Goal: Task Accomplishment & Management: Manage account settings

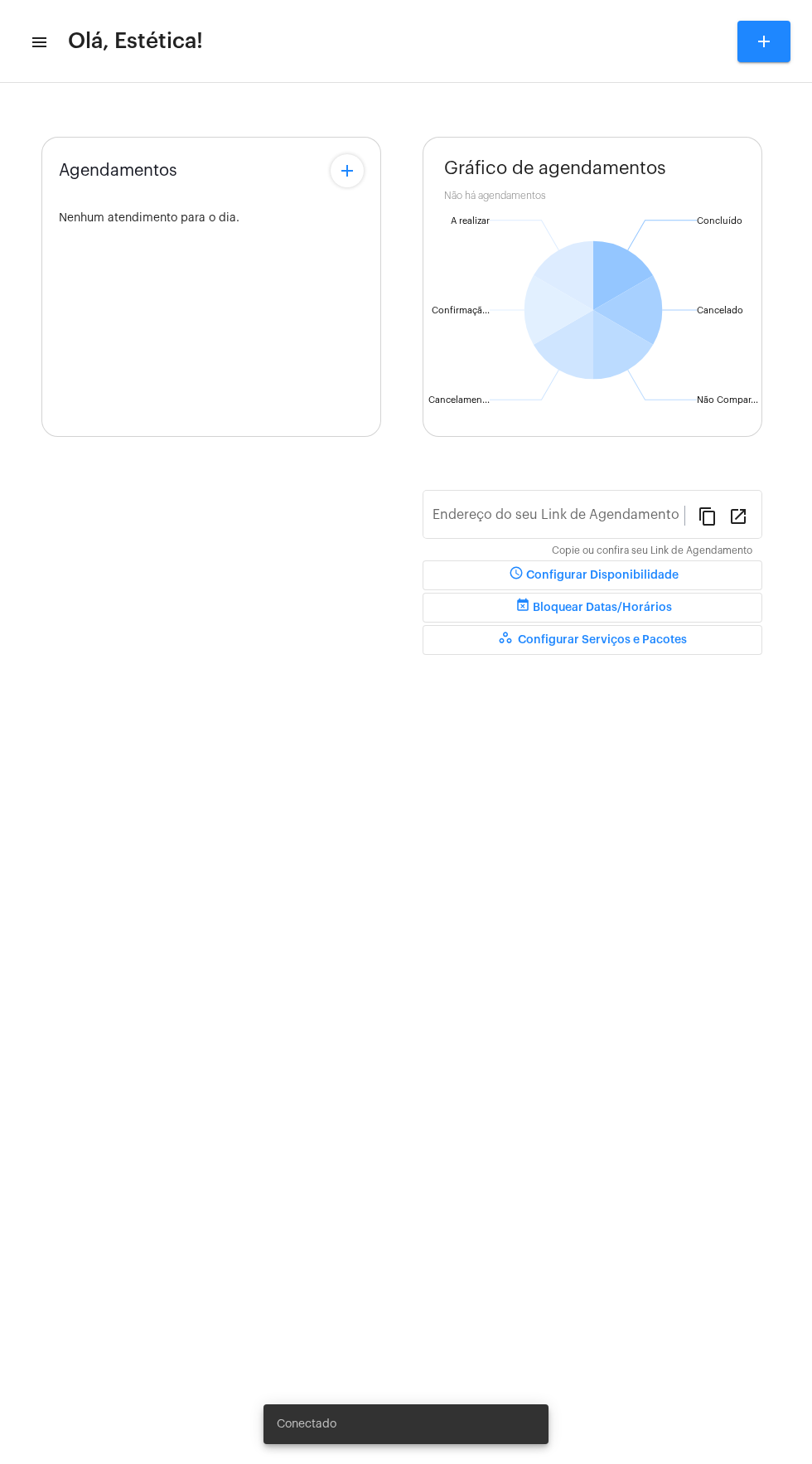
type input "[URL][DOMAIN_NAME]"
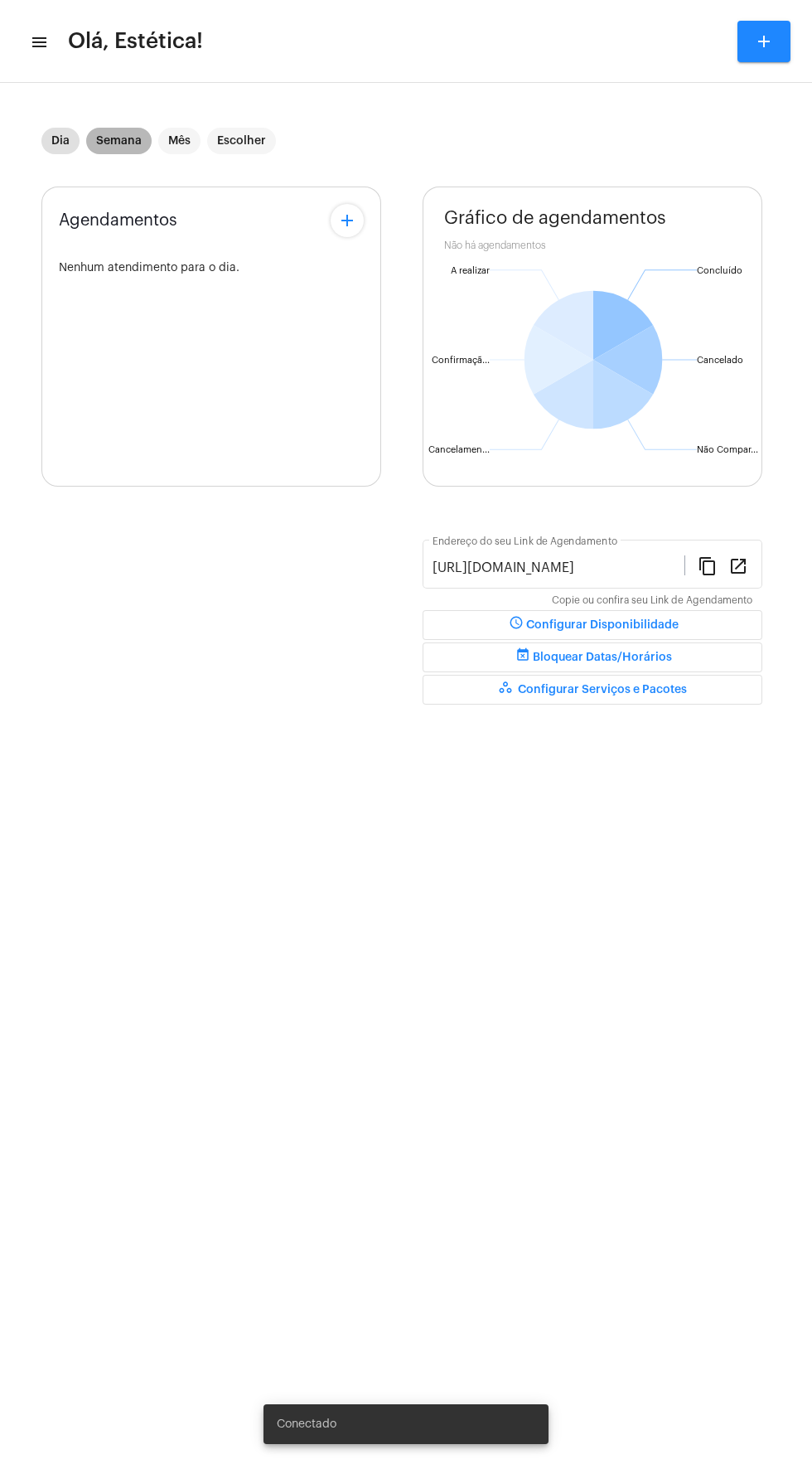
click at [134, 134] on mat-chip "Semana" at bounding box center [119, 140] width 66 height 26
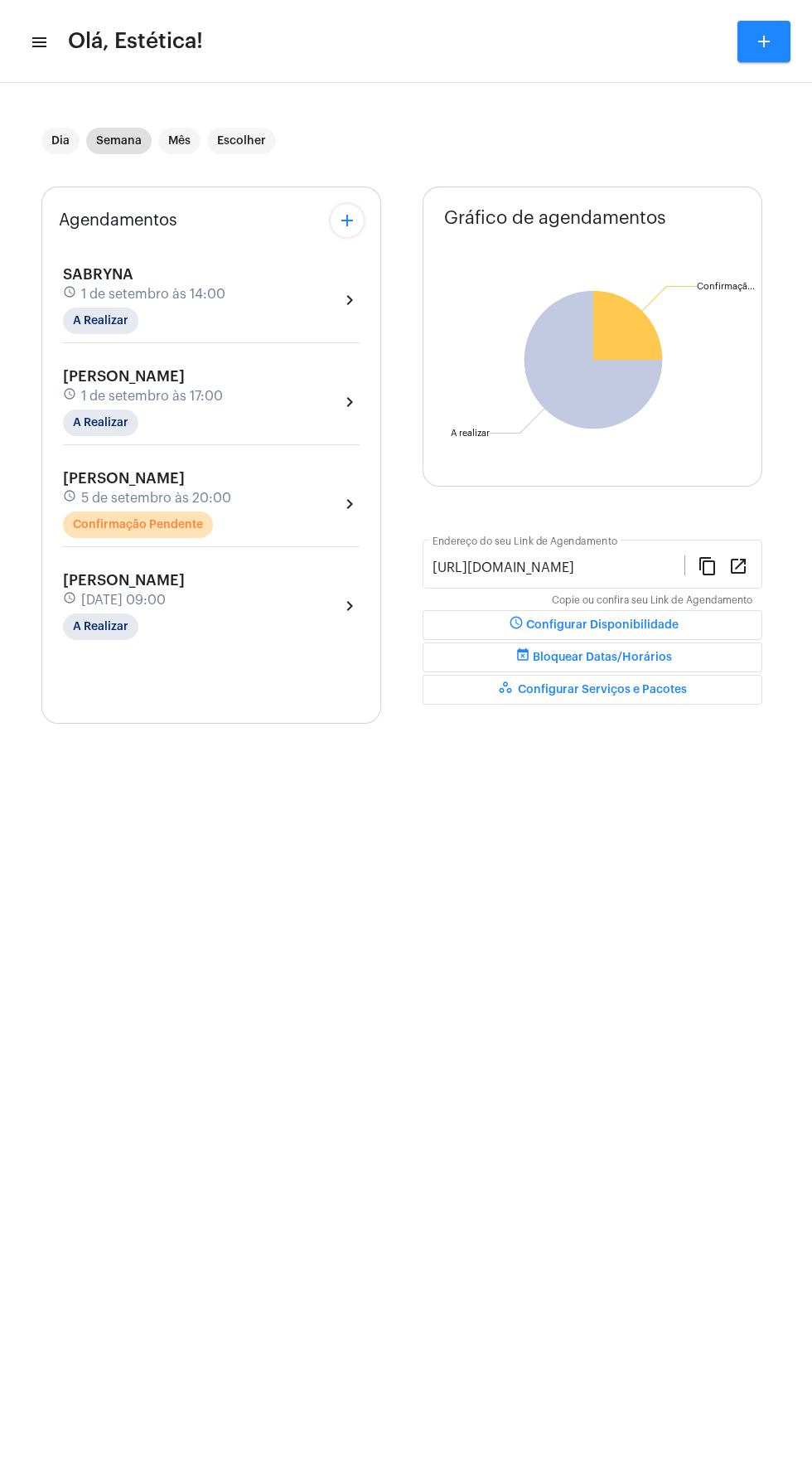
click at [288, 493] on div "[PERSON_NAME] schedule [DATE] 20:00 Confirmação Pendente chevron_right" at bounding box center [211, 504] width 297 height 68
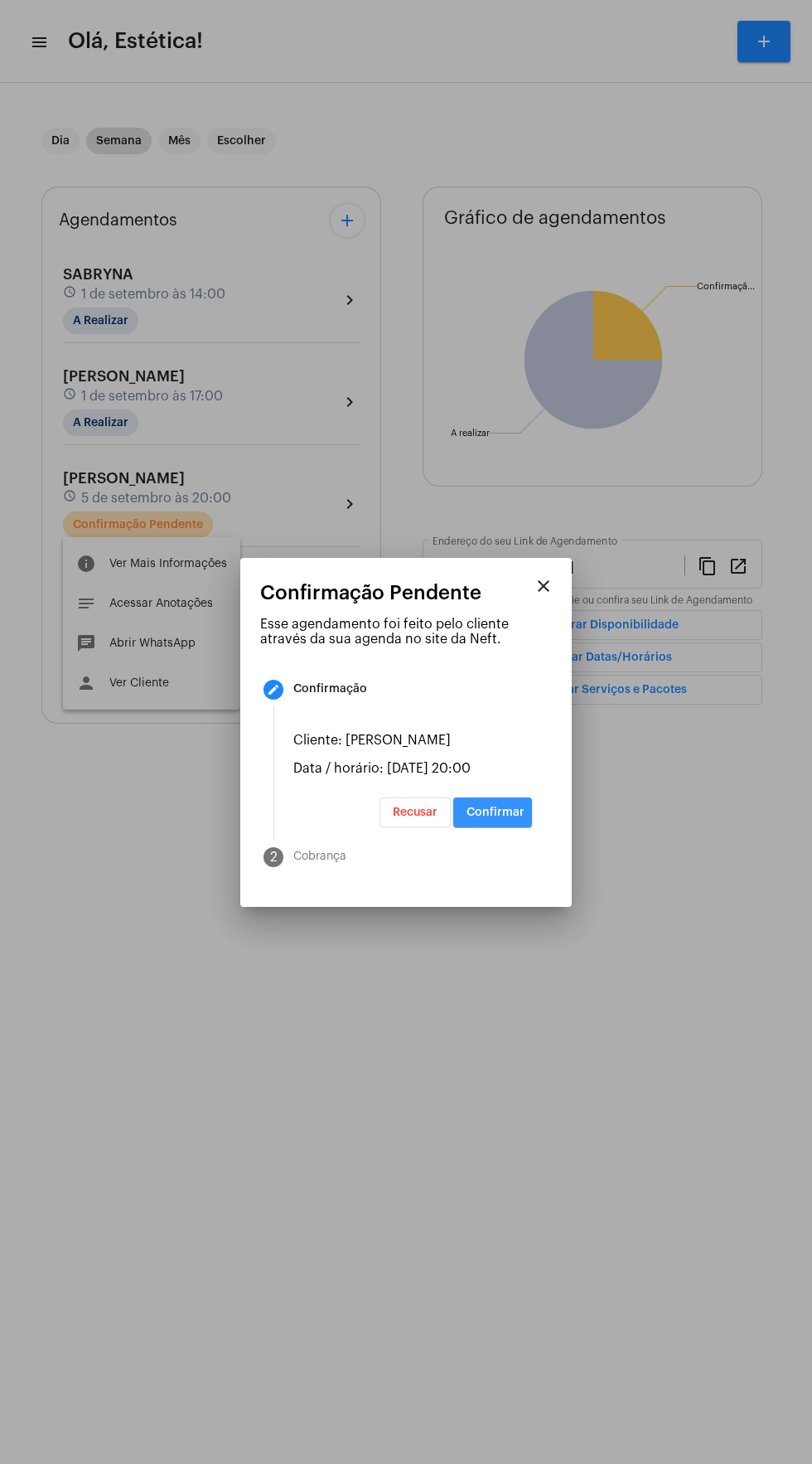
click at [500, 819] on span "Confirmar" at bounding box center [496, 812] width 58 height 12
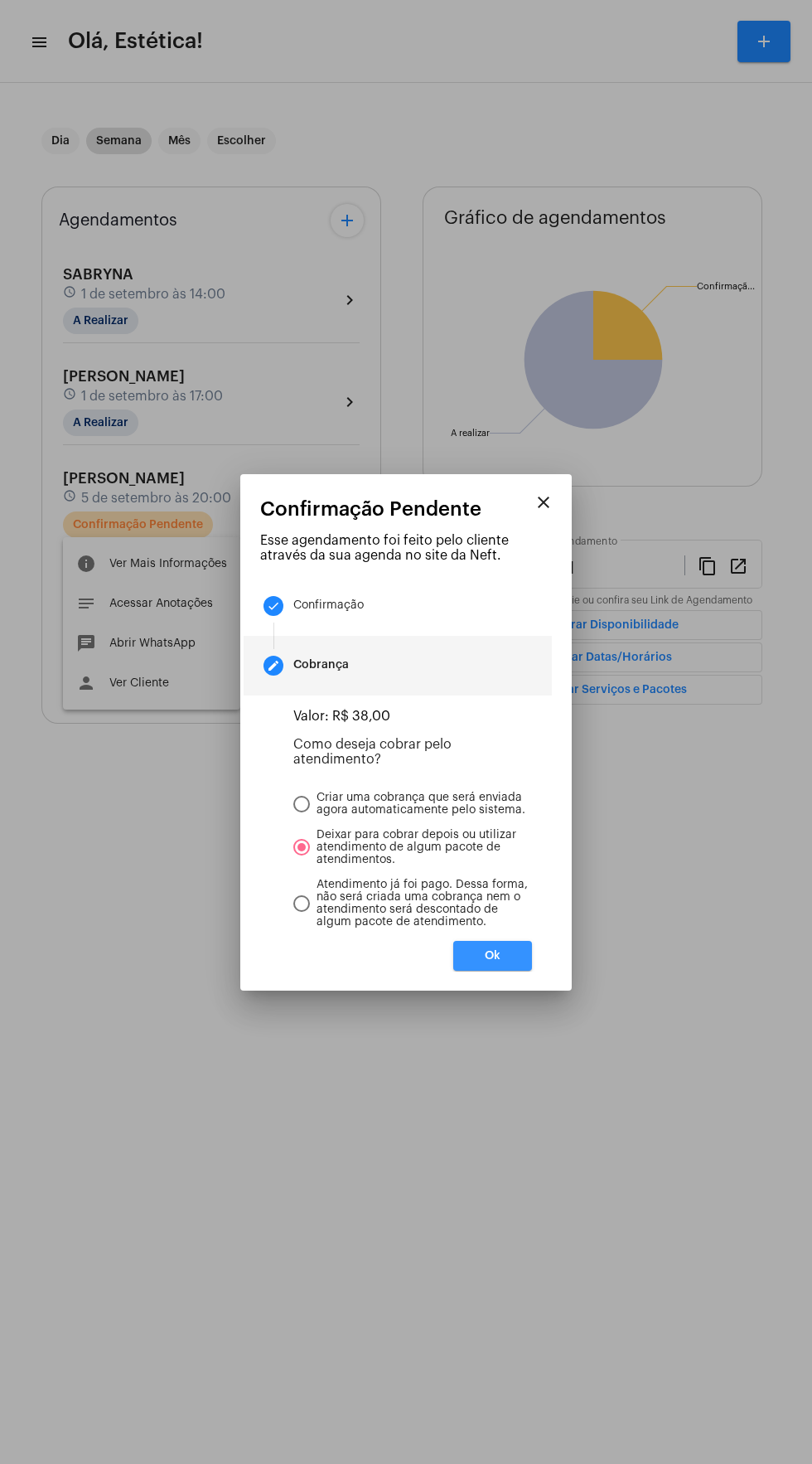
click at [498, 967] on button "Ok" at bounding box center [493, 955] width 78 height 30
